Goal: Task Accomplishment & Management: Manage account settings

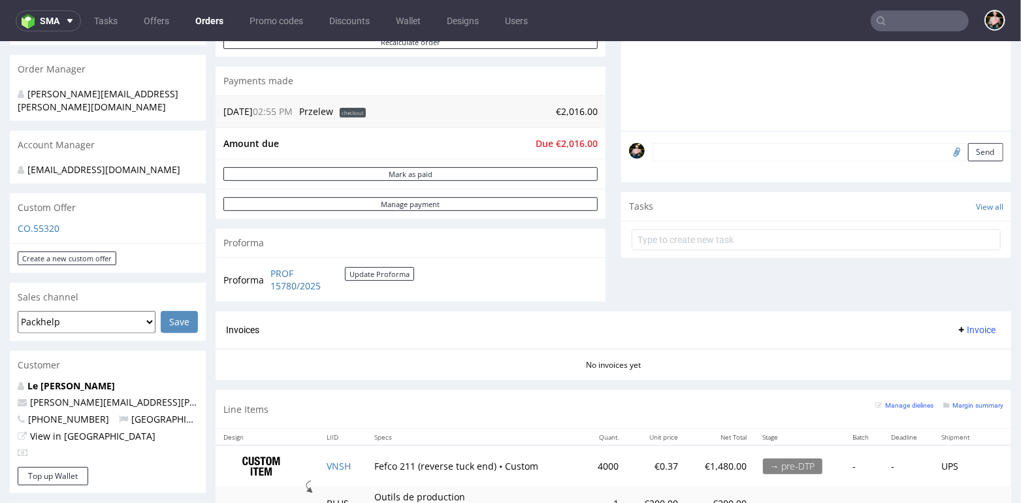
scroll to position [307, 0]
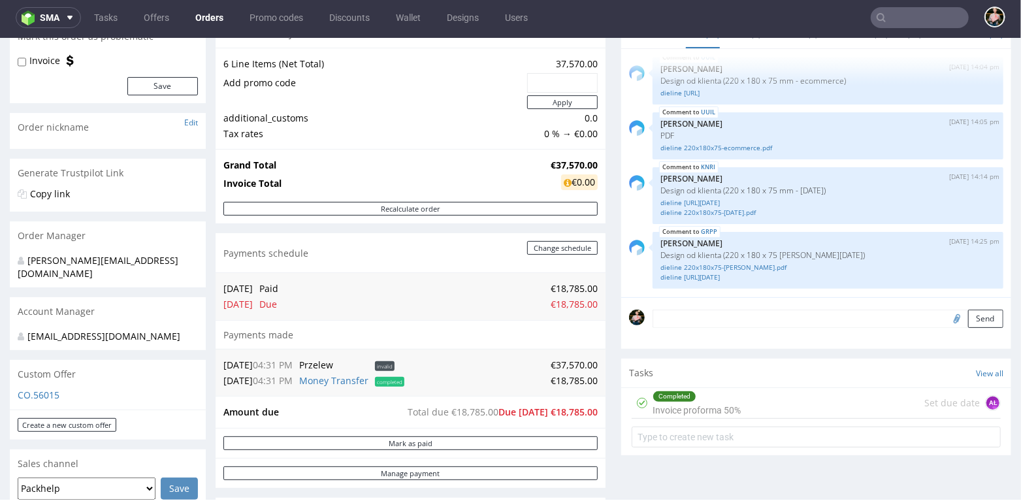
scroll to position [159, 0]
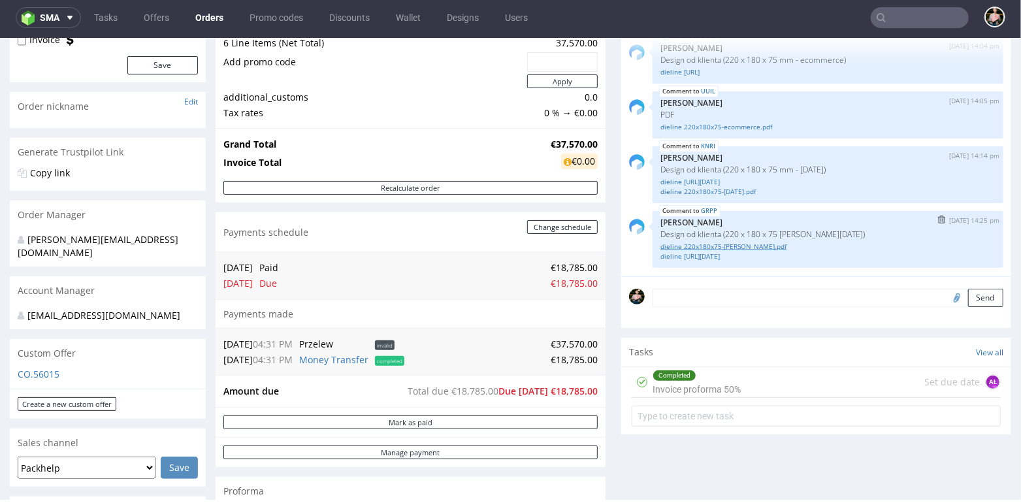
click at [737, 244] on link "dieline 220x180x75-noel.pdf" at bounding box center [828, 246] width 335 height 10
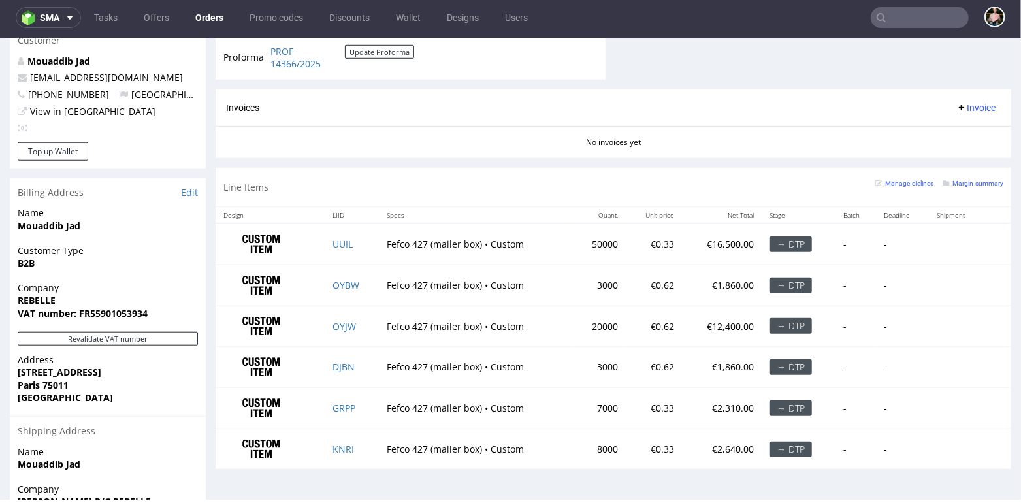
scroll to position [636, 0]
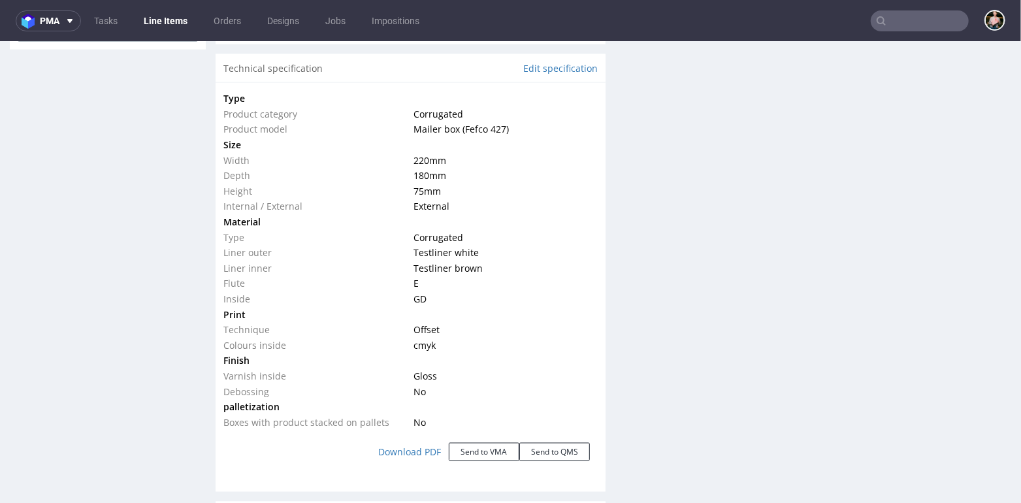
scroll to position [1091, 0]
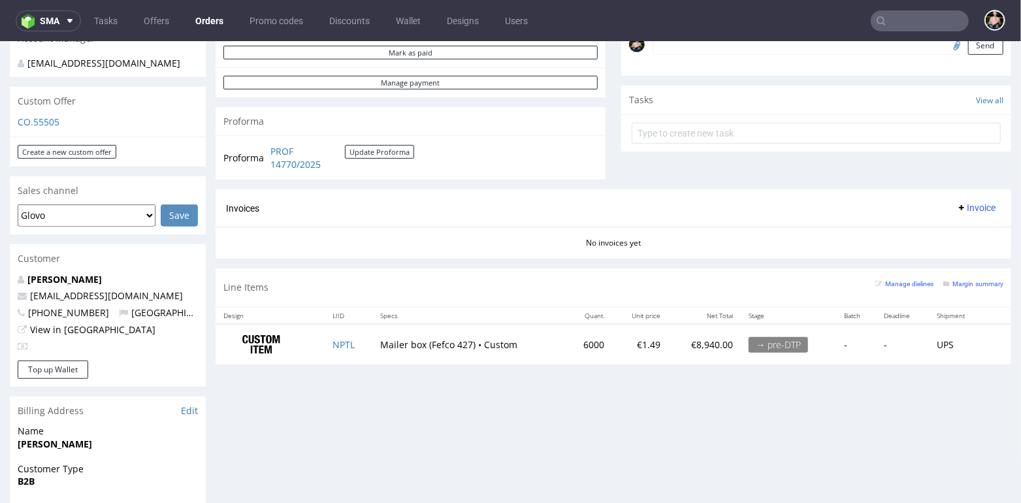
scroll to position [436, 0]
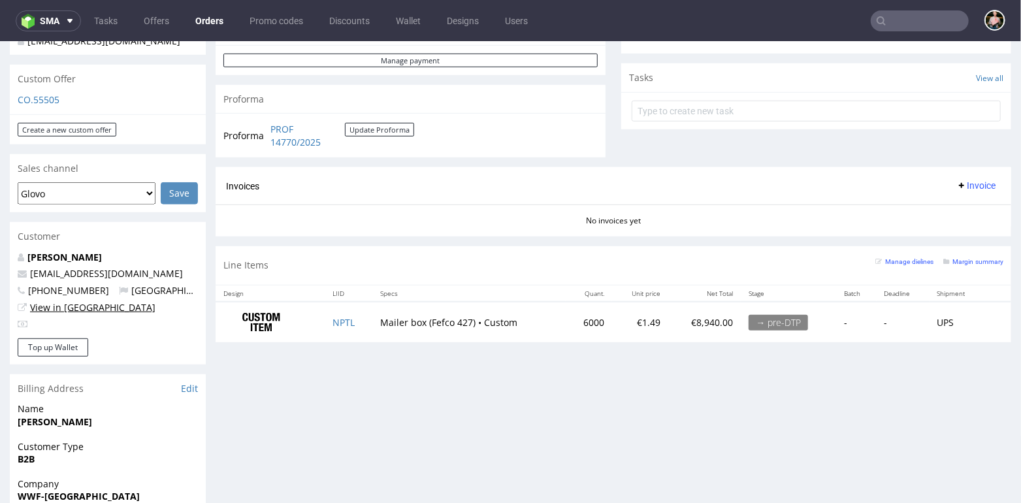
click at [64, 304] on link "View in [GEOGRAPHIC_DATA]" at bounding box center [92, 307] width 125 height 12
click at [892, 24] on input "text" at bounding box center [920, 20] width 98 height 21
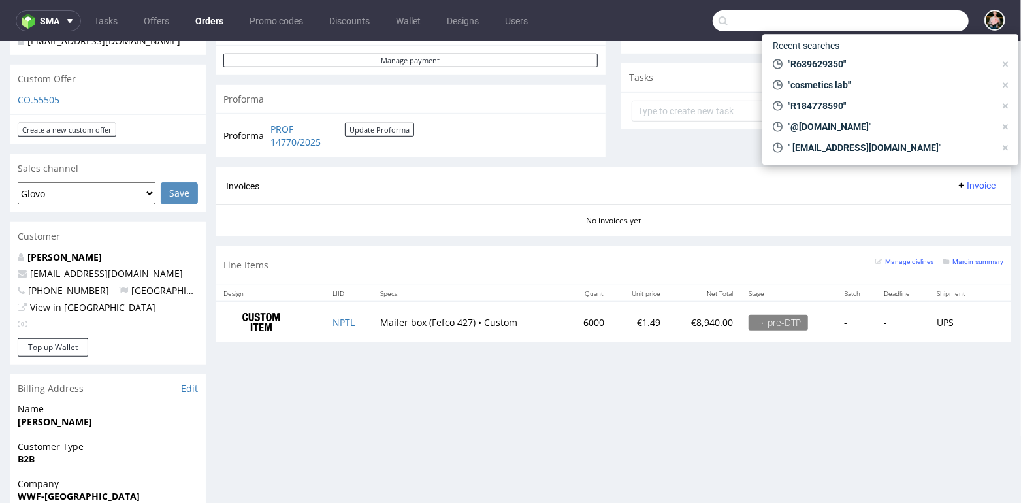
paste input "R860851082"
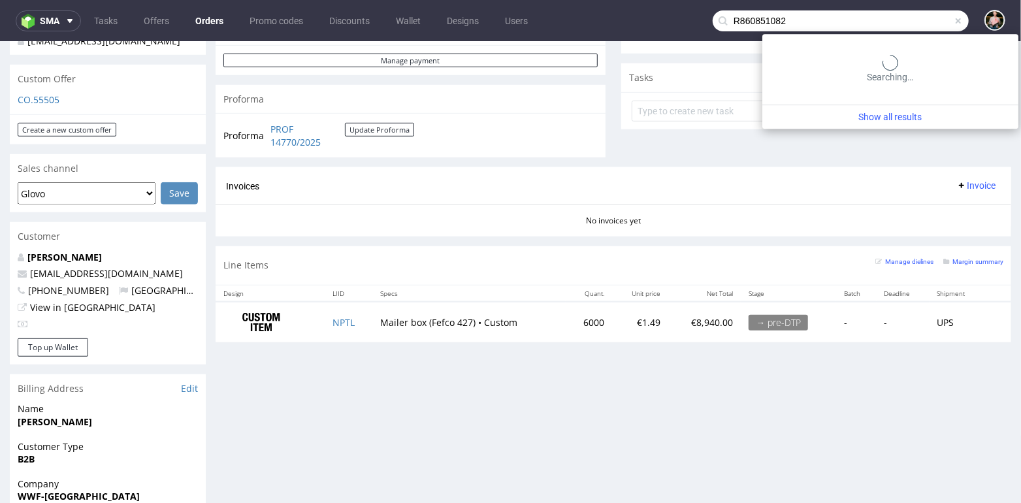
type input "R860851082"
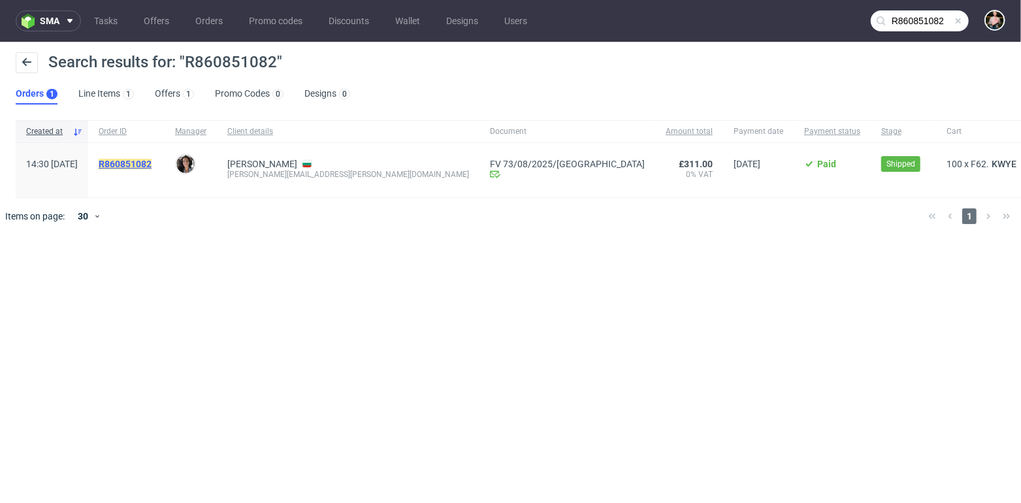
click at [146, 166] on mark "R860851082" at bounding box center [125, 164] width 53 height 10
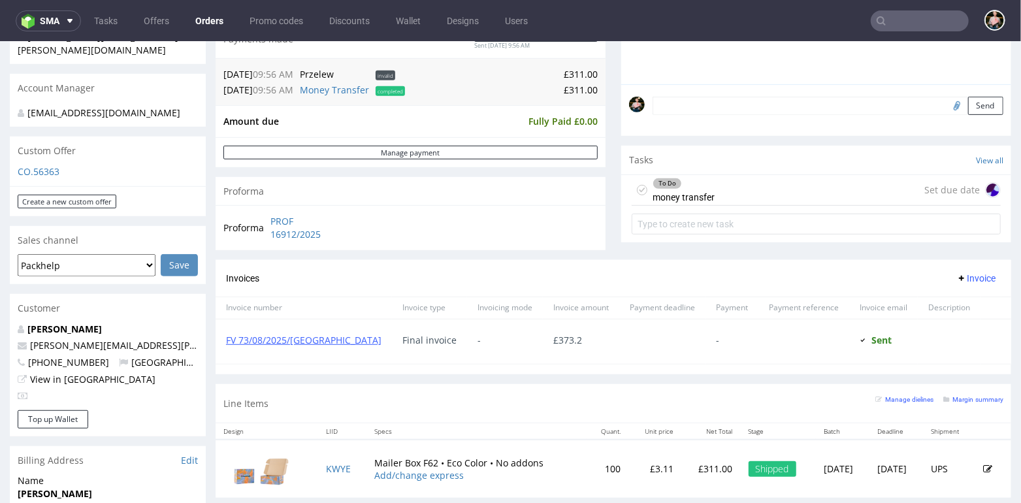
scroll to position [364, 0]
click at [757, 186] on div "To Do money transfer Set due date" at bounding box center [816, 190] width 369 height 31
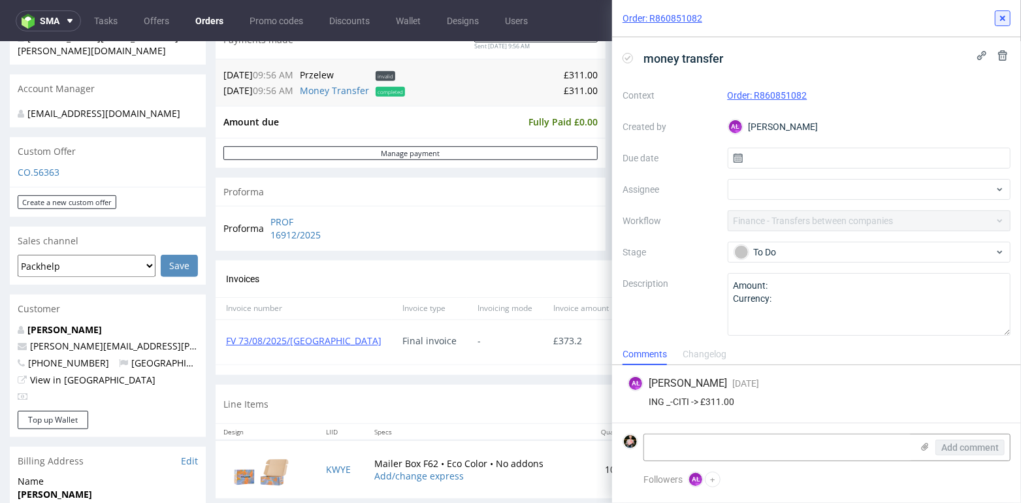
click at [1001, 18] on icon at bounding box center [1003, 18] width 10 height 10
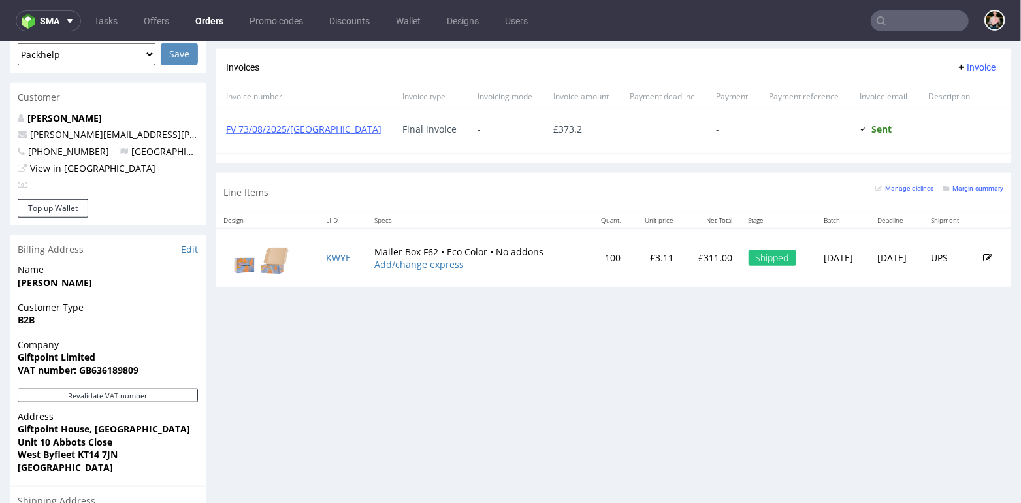
scroll to position [580, 0]
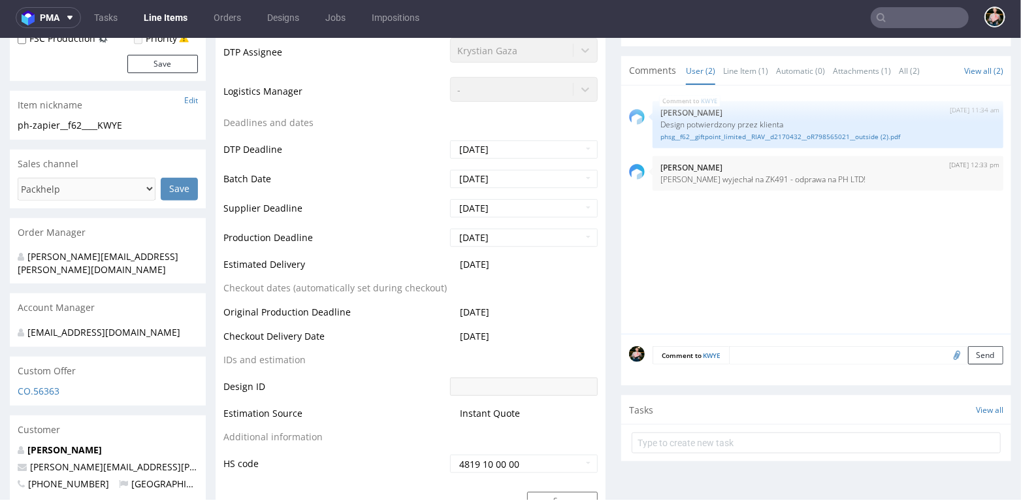
scroll to position [419, 0]
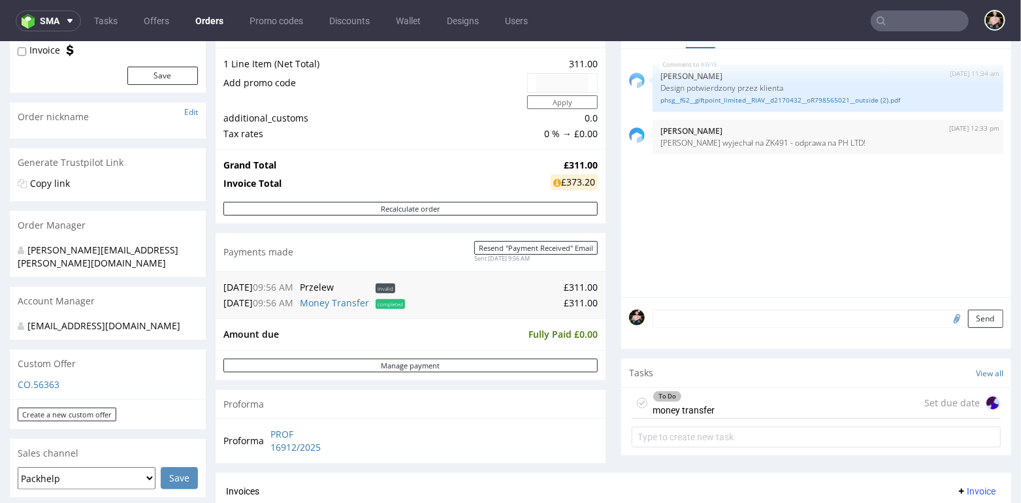
scroll to position [129, 0]
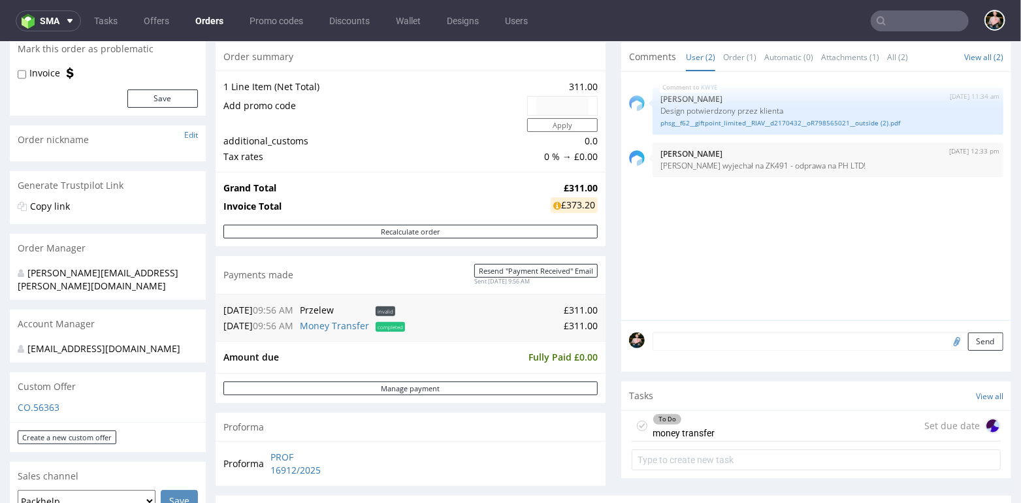
click at [687, 339] on textarea at bounding box center [828, 341] width 351 height 18
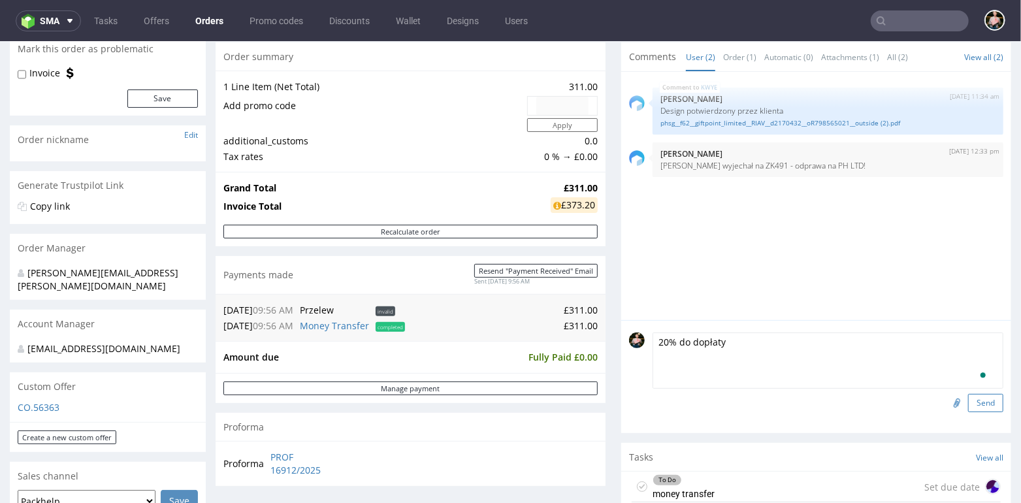
type textarea "20% do dopłaty"
click at [968, 402] on button "Send" at bounding box center [985, 402] width 35 height 18
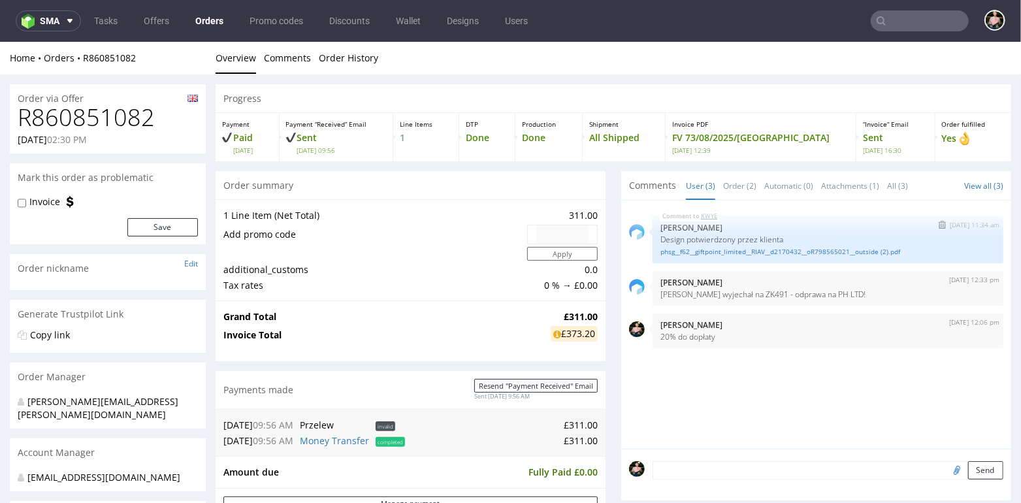
scroll to position [0, 0]
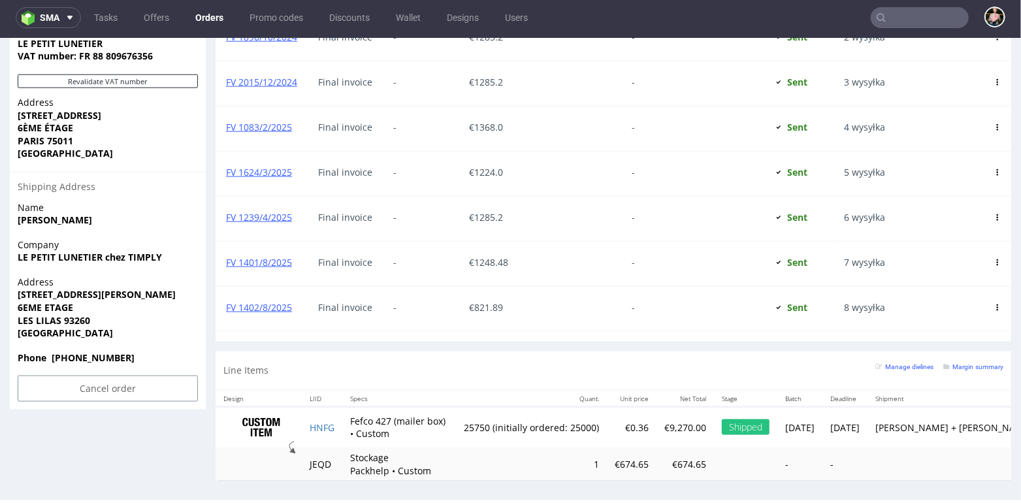
scroll to position [877, 0]
click at [931, 22] on input "text" at bounding box center [920, 17] width 98 height 21
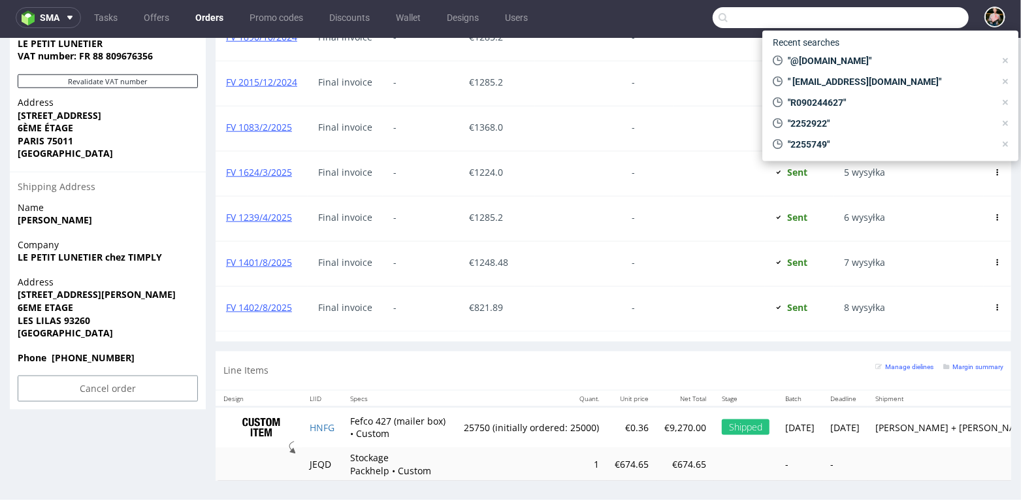
paste input "R447038020"
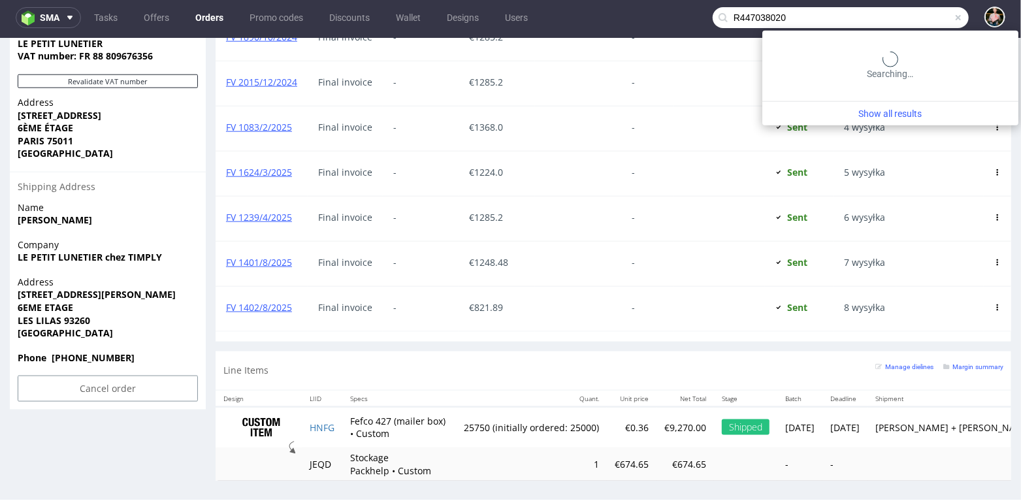
type input "R447038020"
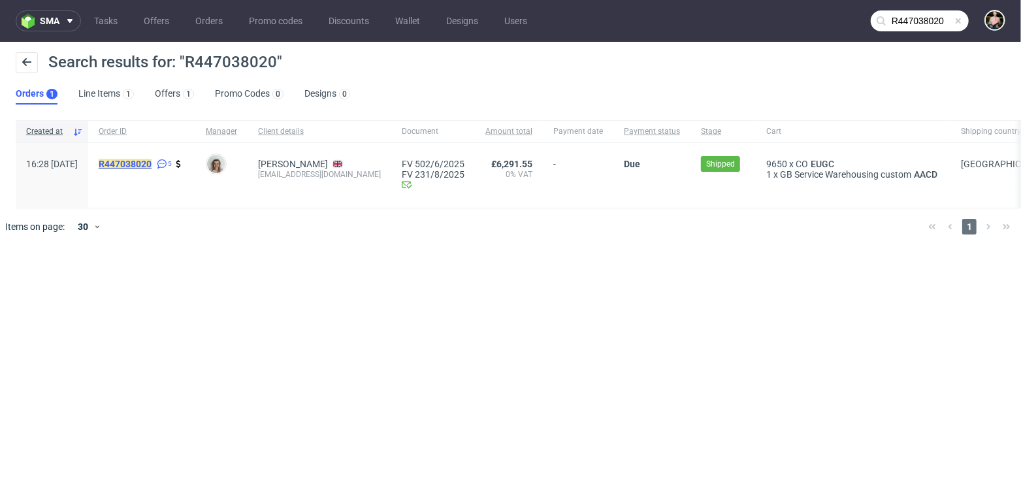
click at [140, 165] on mark "R447038020" at bounding box center [125, 164] width 53 height 10
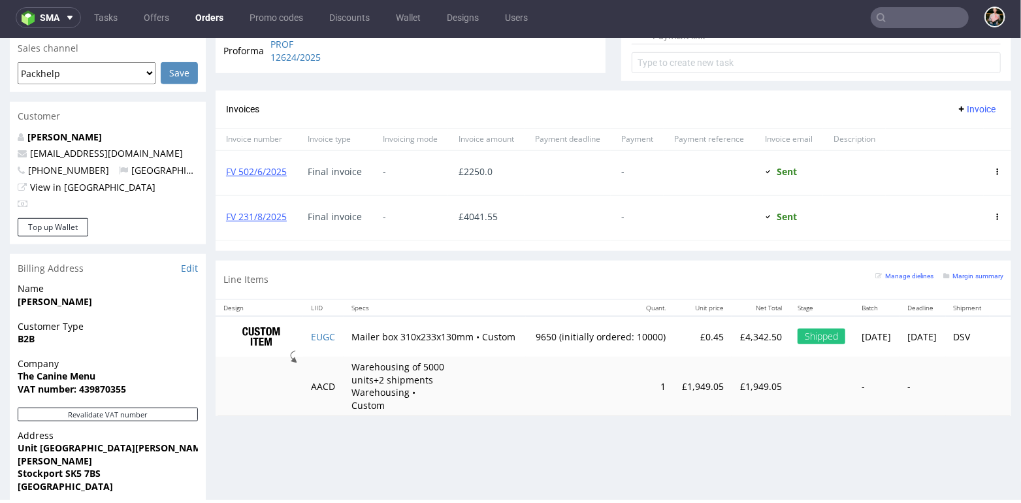
scroll to position [540, 0]
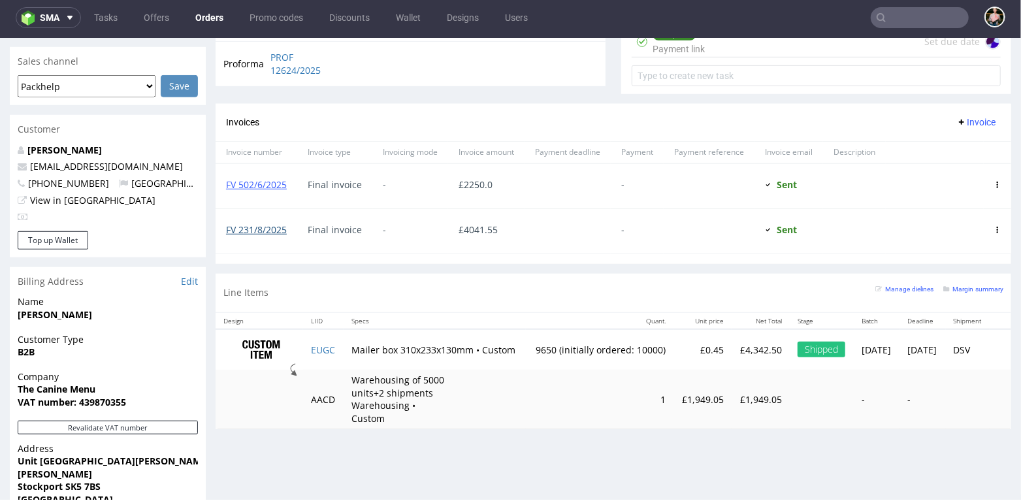
click at [259, 226] on link "FV 231/8/2025" at bounding box center [256, 229] width 61 height 12
